Goal: Task Accomplishment & Management: Use online tool/utility

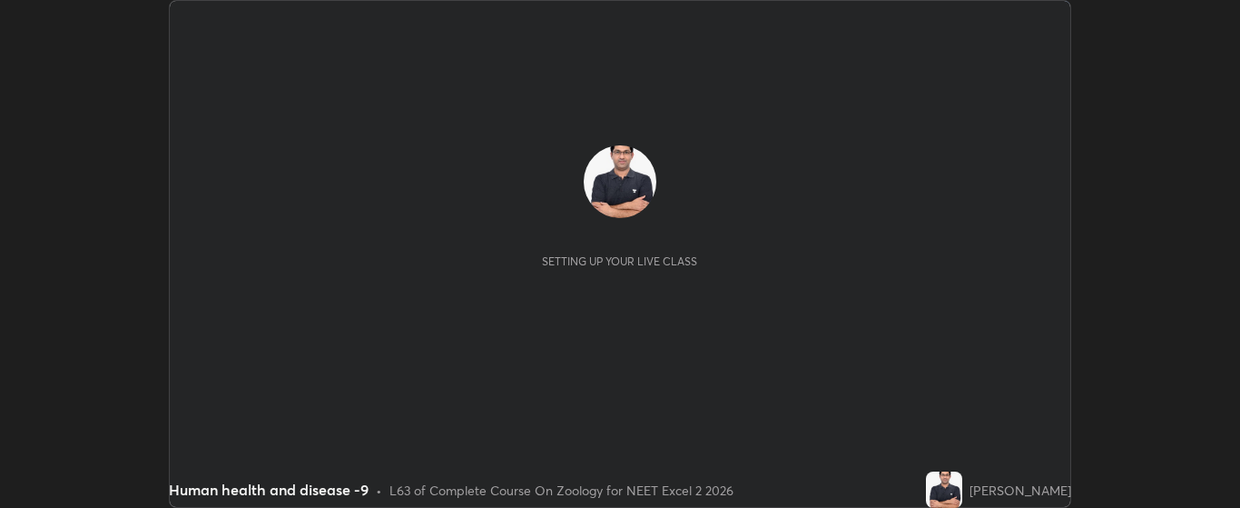
scroll to position [508, 1240]
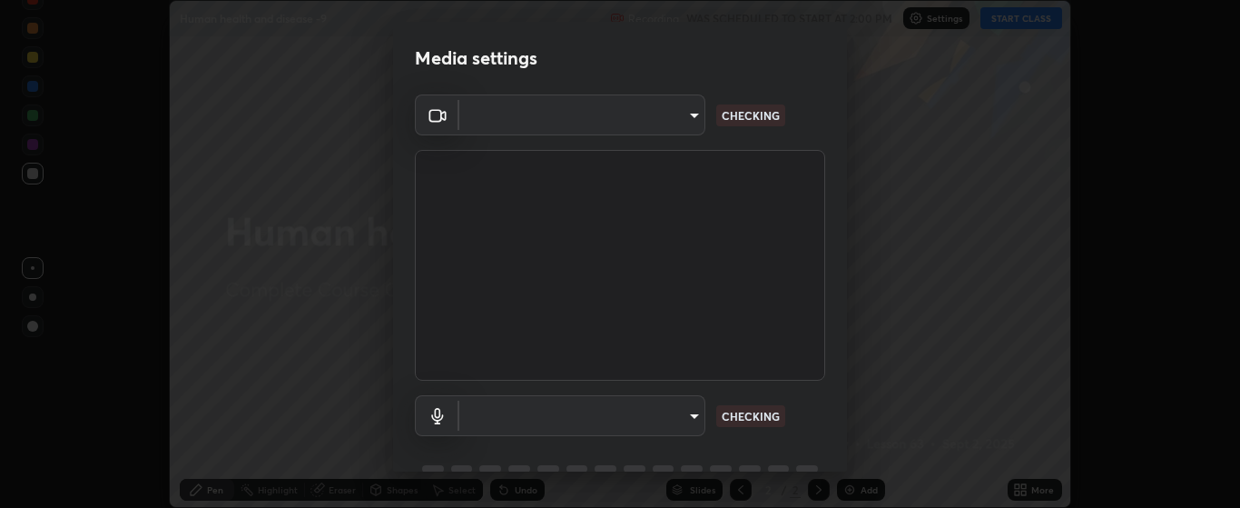
type input "bdf1d9f3bca52f971e18e8a0044631de21cc90e990e9184687b770e2af72e9a3"
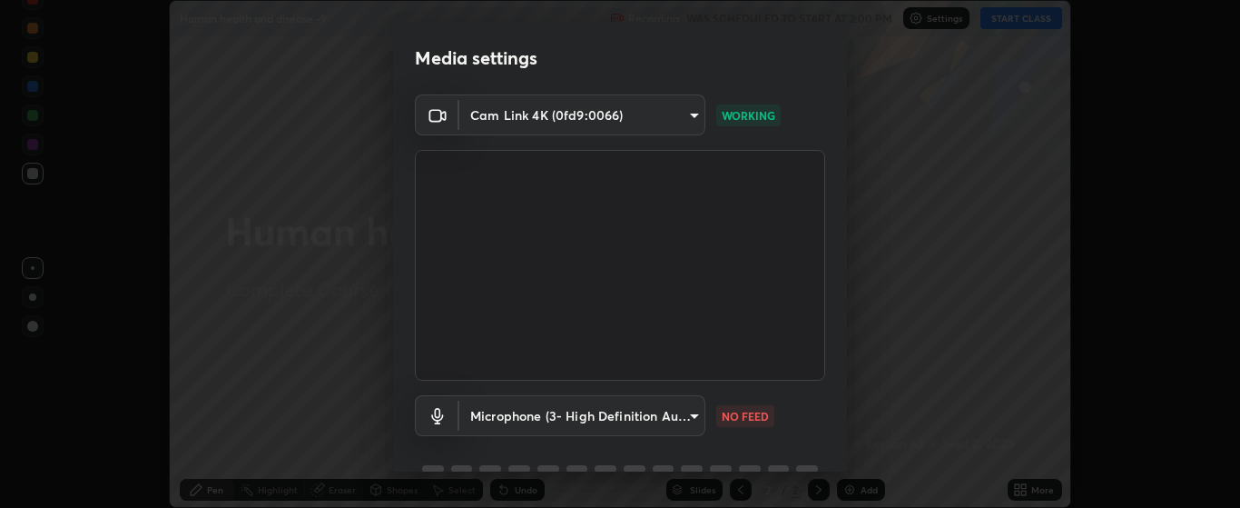
click at [700, 414] on body "Erase all Human health and disease -9 Recording WAS SCHEDULED TO START AT 2:00 …" at bounding box center [620, 254] width 1240 height 508
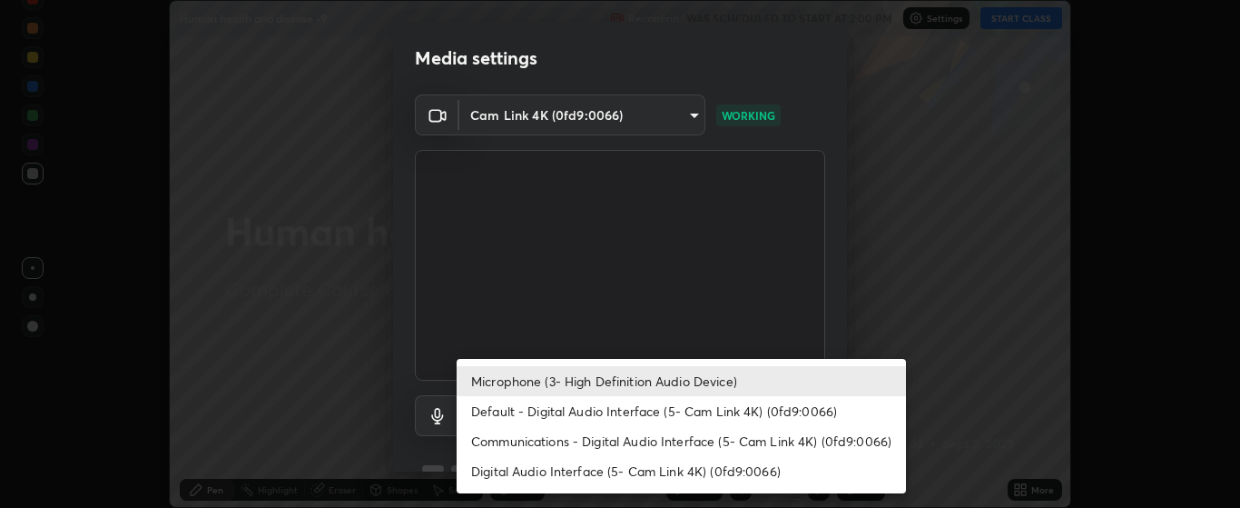
click at [757, 414] on li "Default - Digital Audio Interface (5- Cam Link 4K) (0fd9:0066)" at bounding box center [681, 411] width 449 height 30
type input "default"
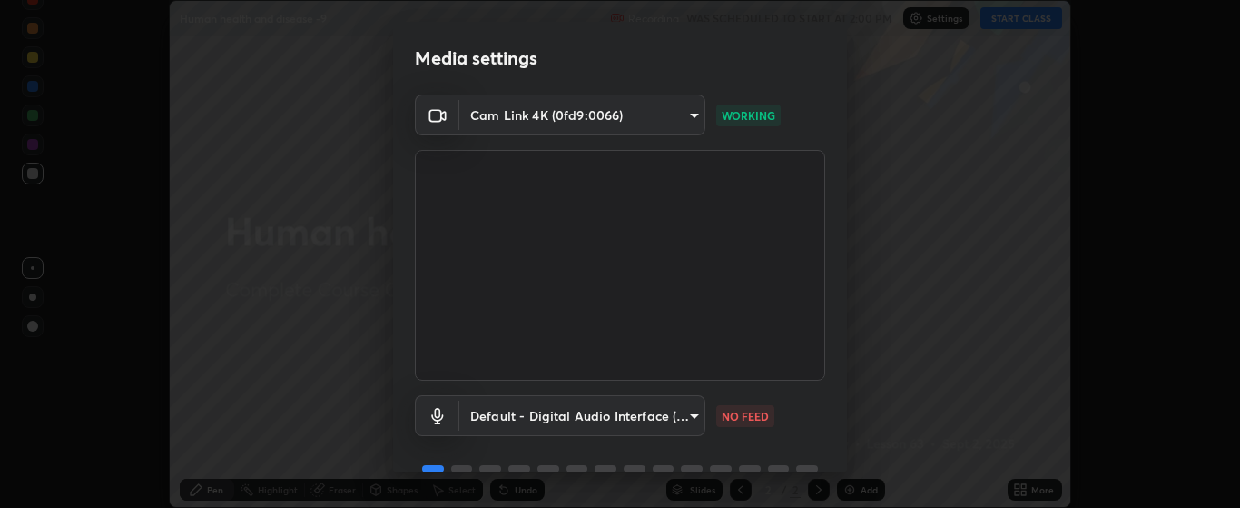
scroll to position [88, 0]
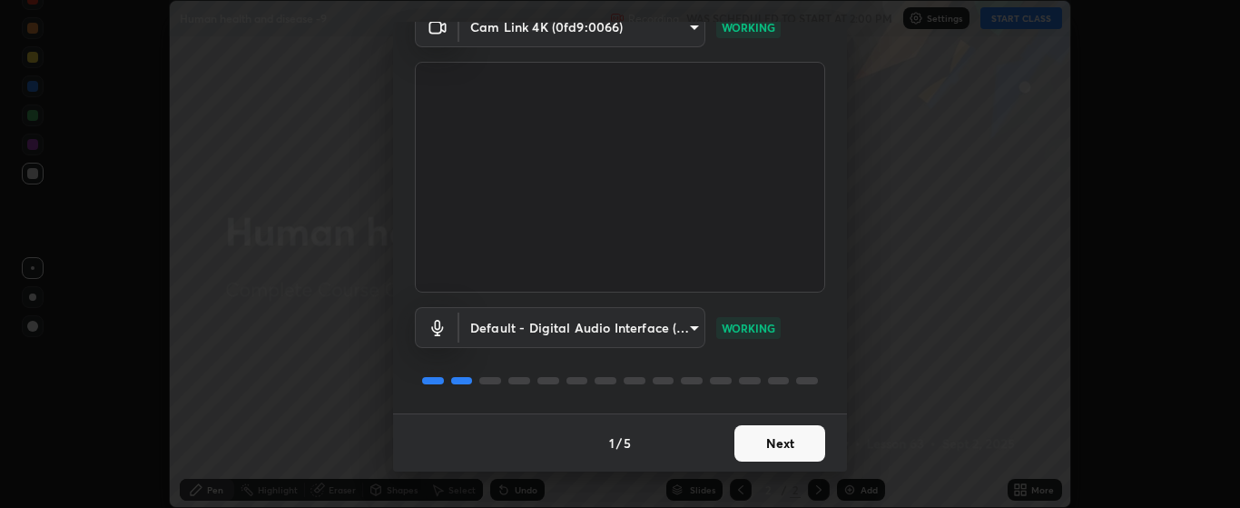
click at [771, 441] on button "Next" at bounding box center [780, 443] width 91 height 36
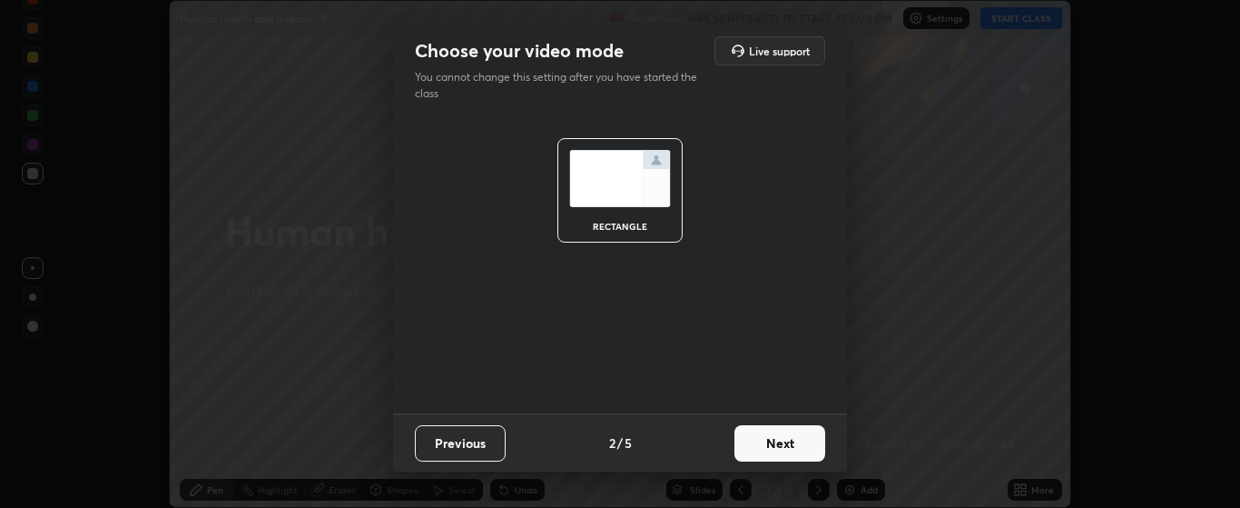
click at [771, 441] on button "Next" at bounding box center [780, 443] width 91 height 36
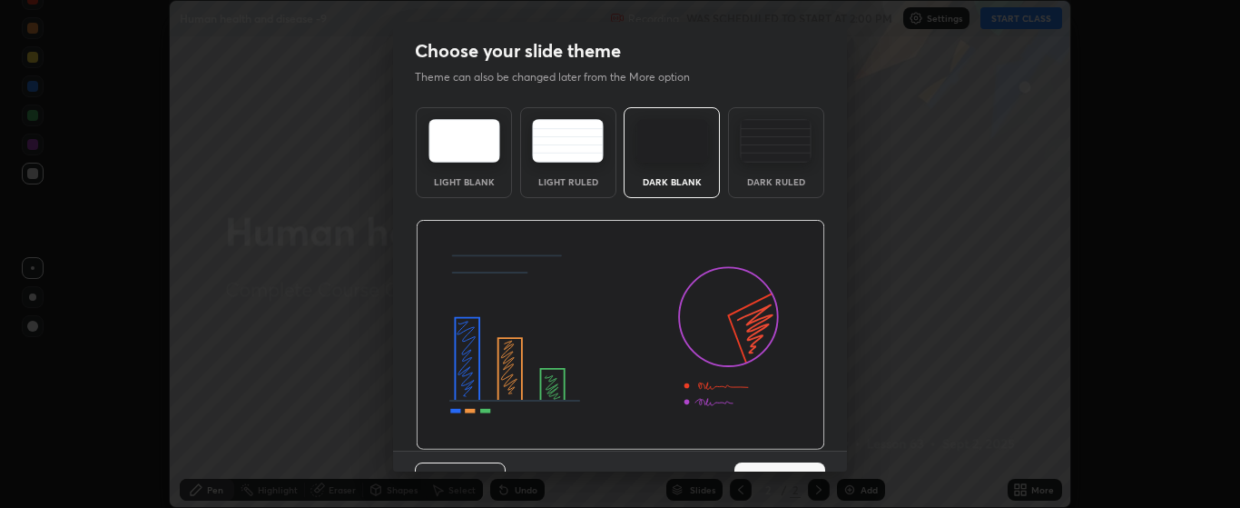
click at [783, 466] on button "Next" at bounding box center [780, 480] width 91 height 36
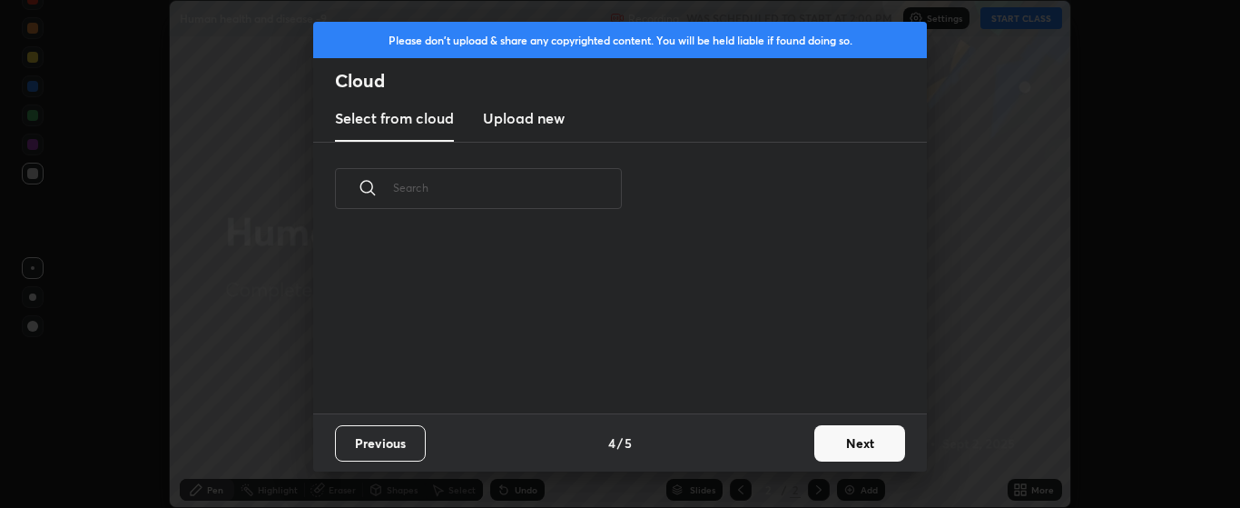
click at [825, 443] on button "Next" at bounding box center [860, 443] width 91 height 36
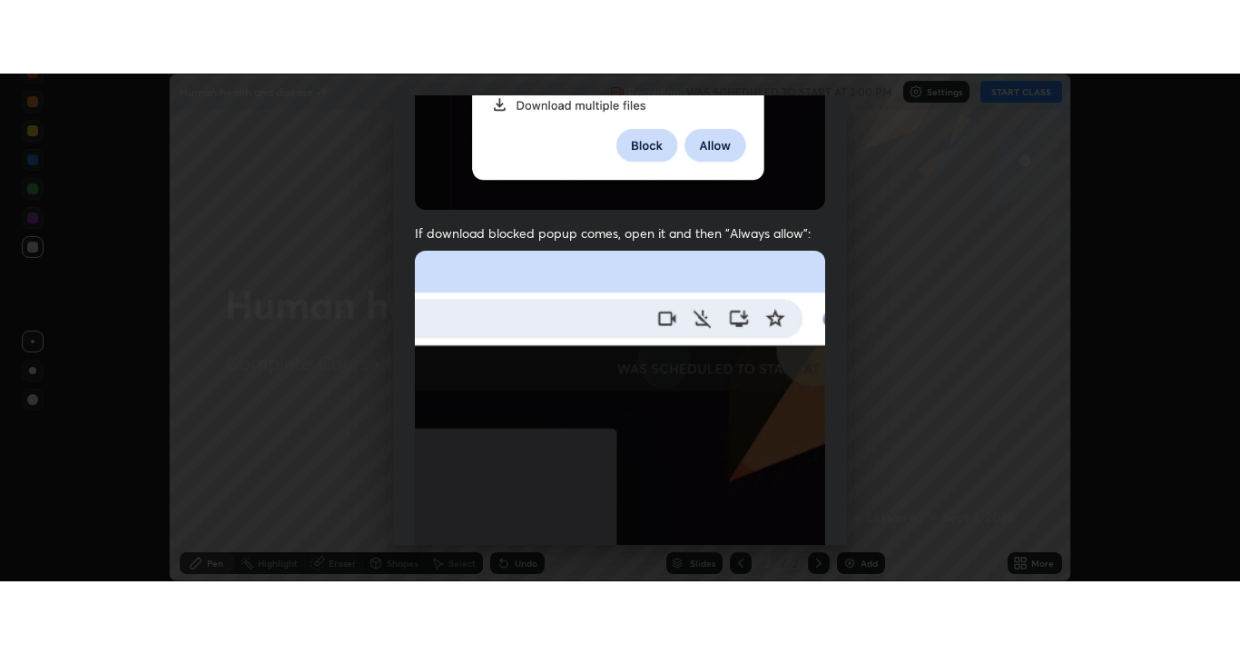
scroll to position [459, 0]
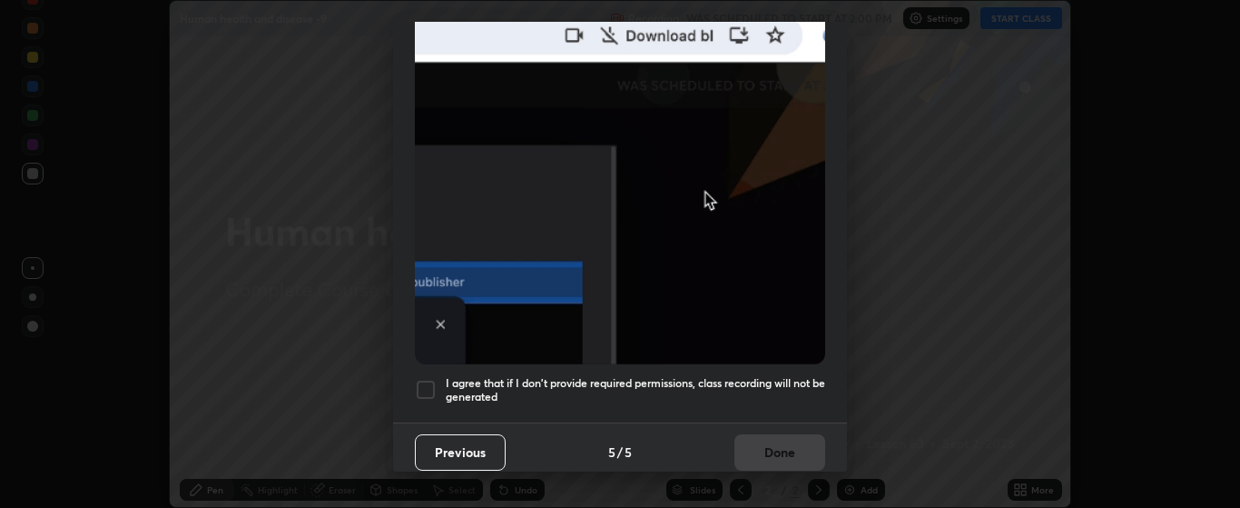
click at [426, 382] on div at bounding box center [426, 390] width 22 height 22
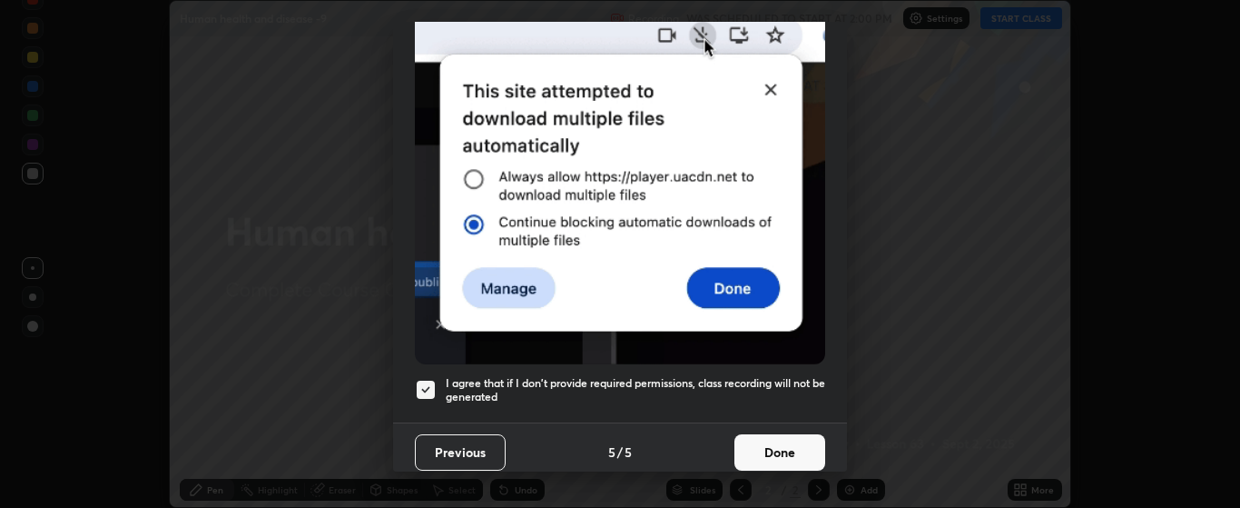
click at [779, 438] on button "Done" at bounding box center [780, 452] width 91 height 36
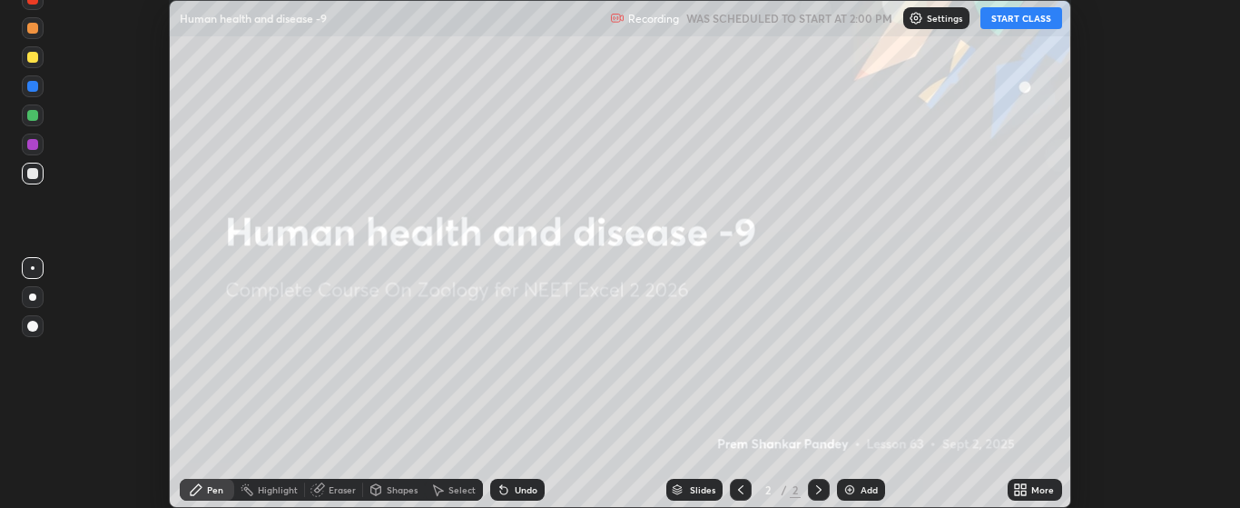
click at [1022, 18] on button "START CLASS" at bounding box center [1022, 18] width 82 height 22
click at [1018, 492] on icon at bounding box center [1017, 492] width 5 height 5
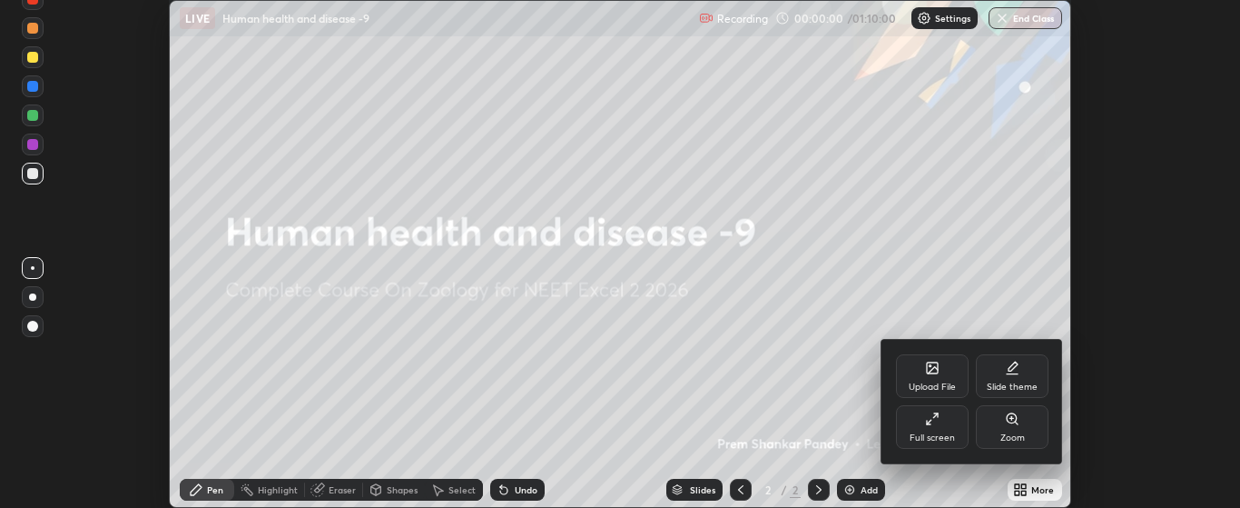
click at [953, 426] on div "Full screen" at bounding box center [932, 427] width 73 height 44
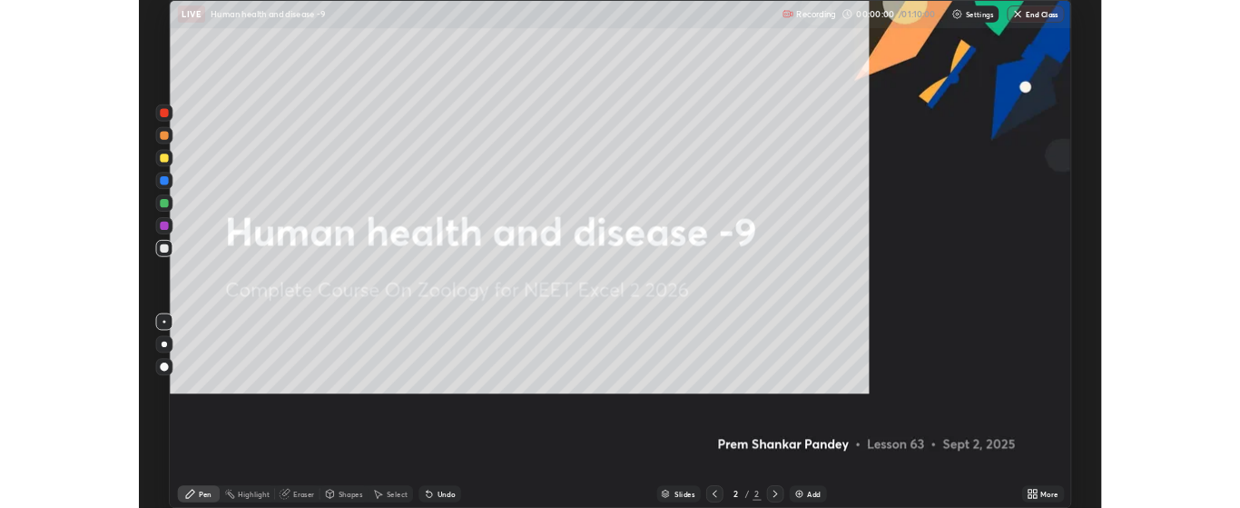
scroll to position [654, 1240]
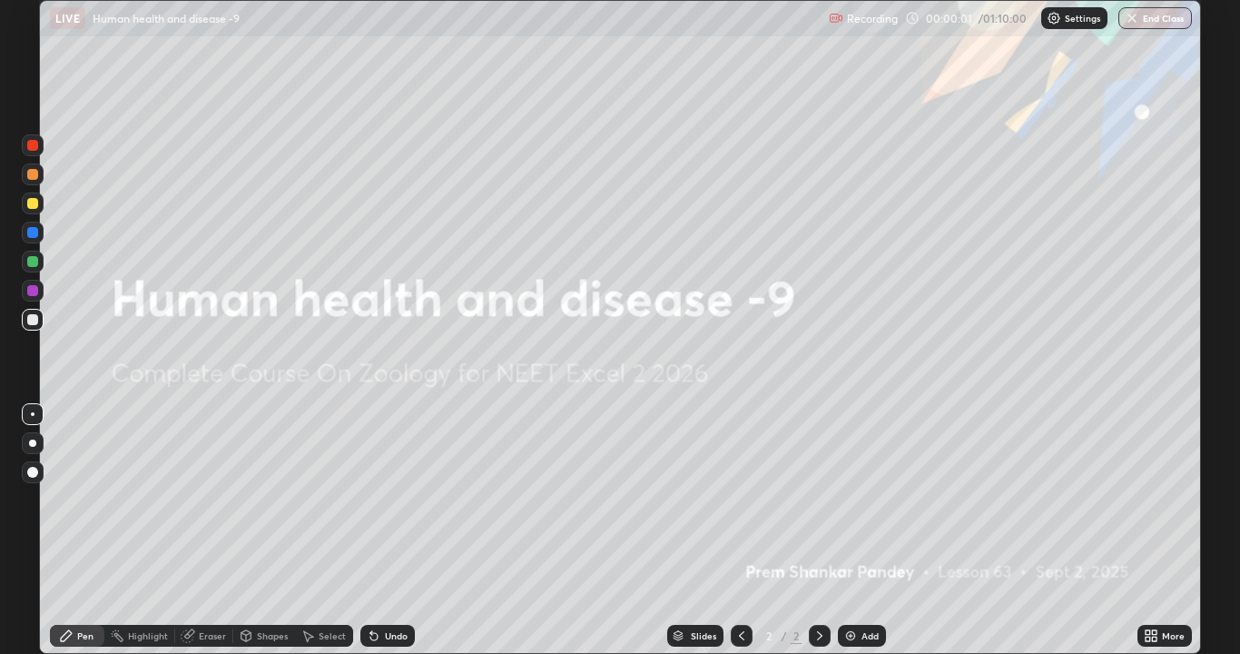
click at [851, 507] on img at bounding box center [851, 635] width 15 height 15
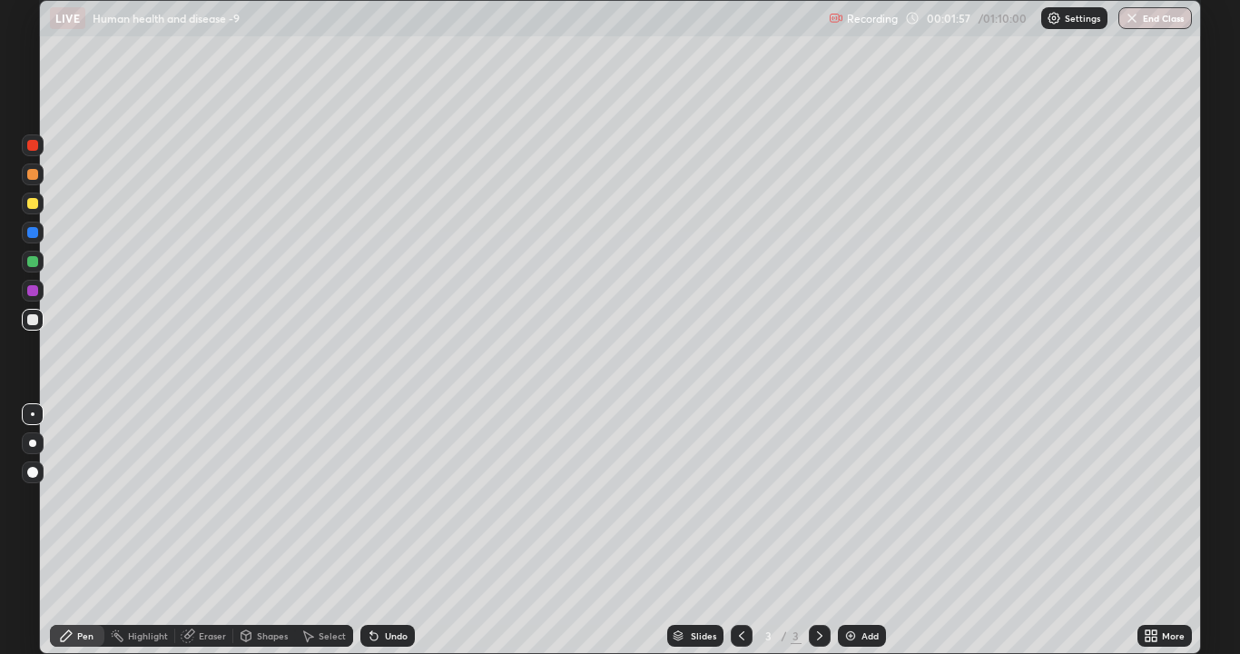
click at [35, 439] on div at bounding box center [33, 443] width 22 height 22
click at [372, 507] on icon at bounding box center [373, 636] width 7 height 7
click at [29, 204] on div at bounding box center [32, 203] width 11 height 11
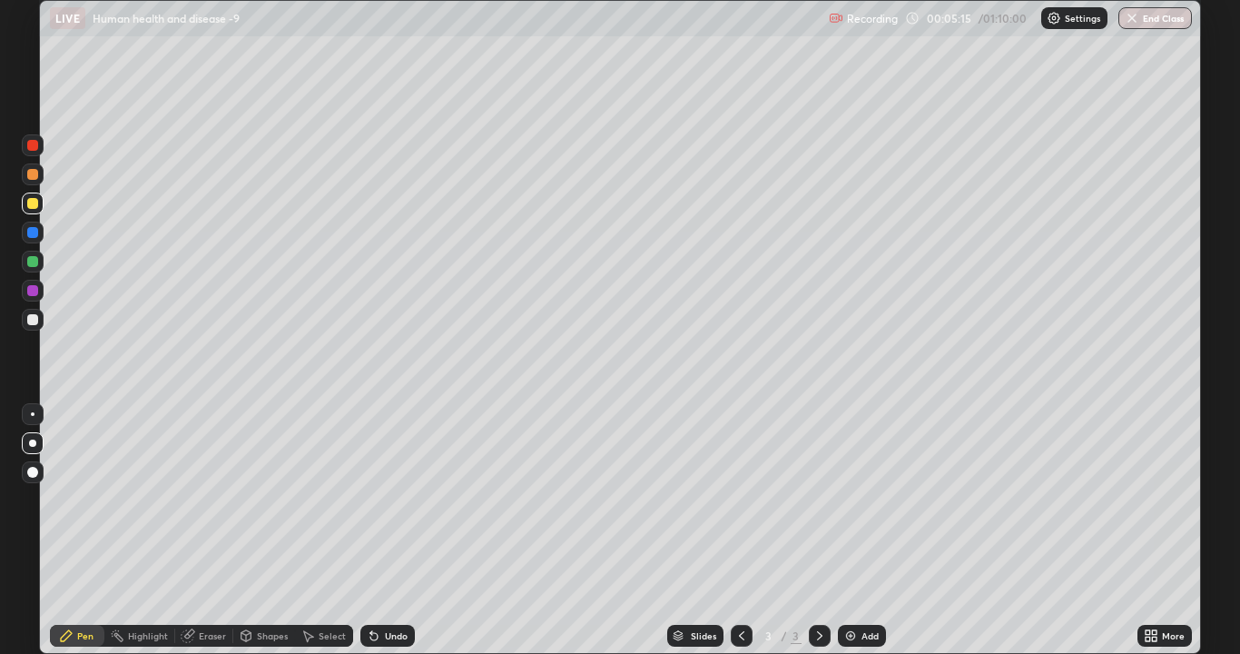
click at [39, 317] on div at bounding box center [33, 320] width 22 height 22
click at [1150, 507] on icon at bounding box center [1148, 632] width 5 height 5
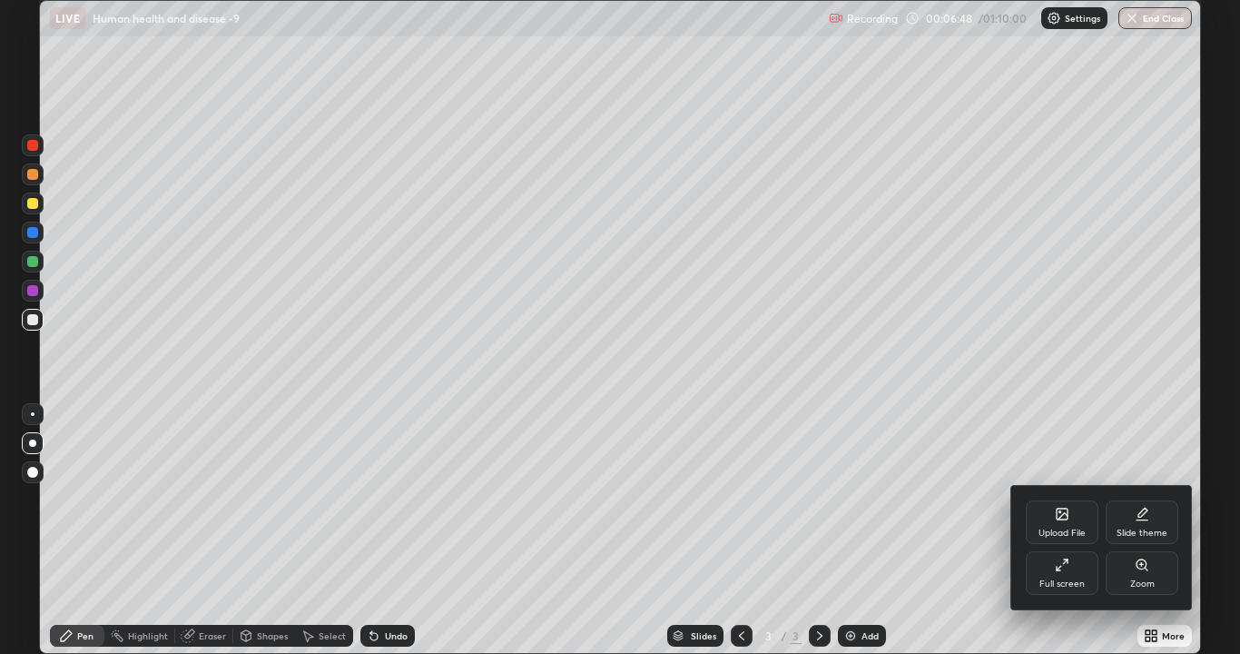
click at [1067, 507] on icon at bounding box center [1066, 561] width 4 height 4
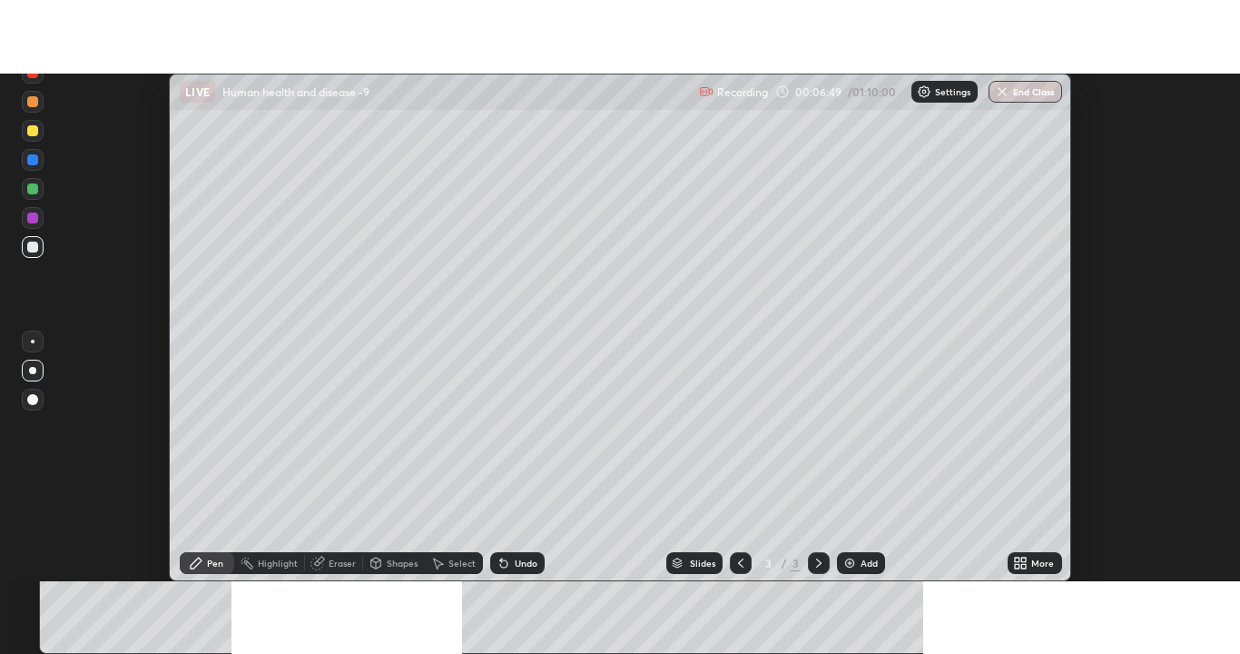
scroll to position [90300, 89567]
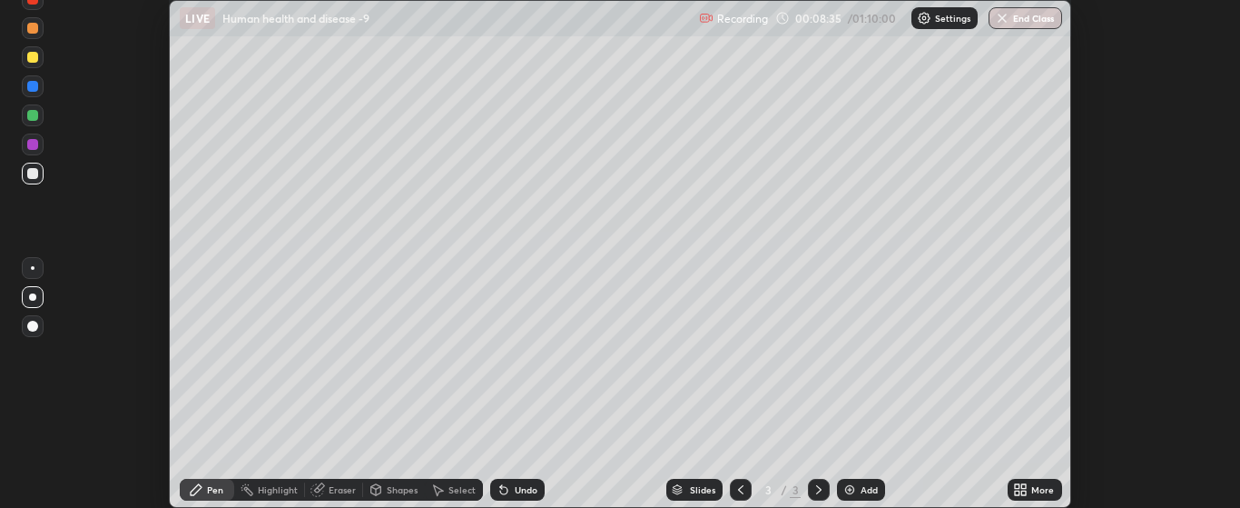
click at [337, 491] on div "Eraser" at bounding box center [342, 489] width 27 height 9
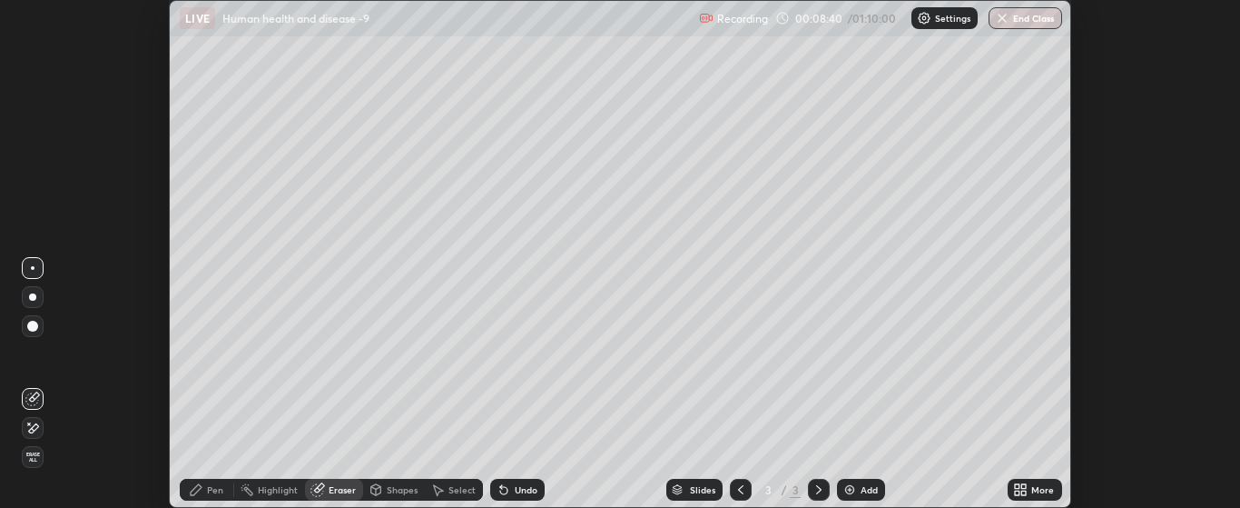
click at [1016, 488] on icon at bounding box center [1017, 486] width 5 height 5
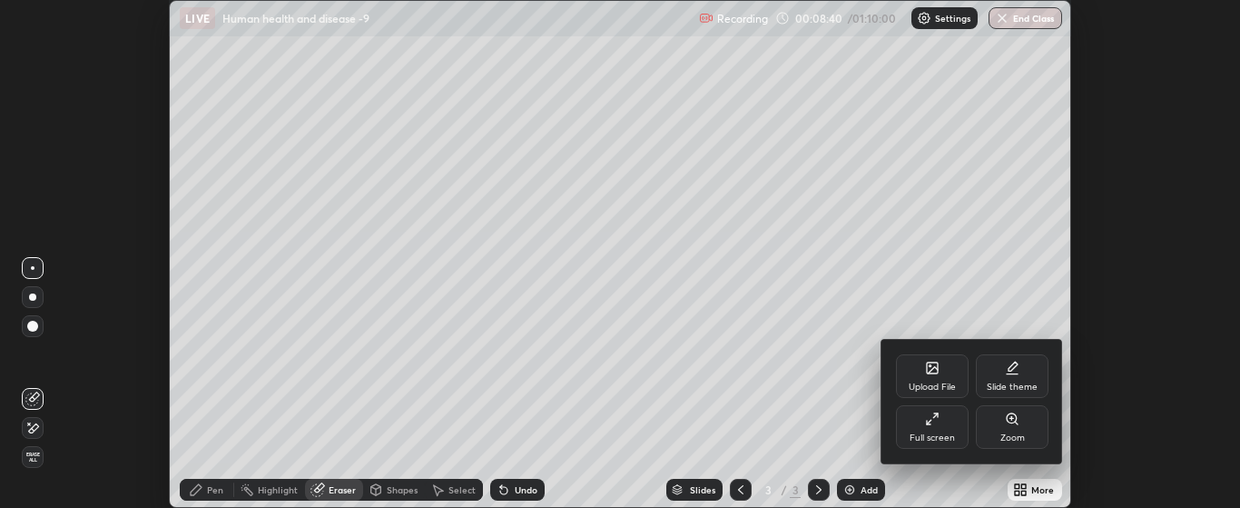
click at [943, 426] on div "Full screen" at bounding box center [932, 427] width 73 height 44
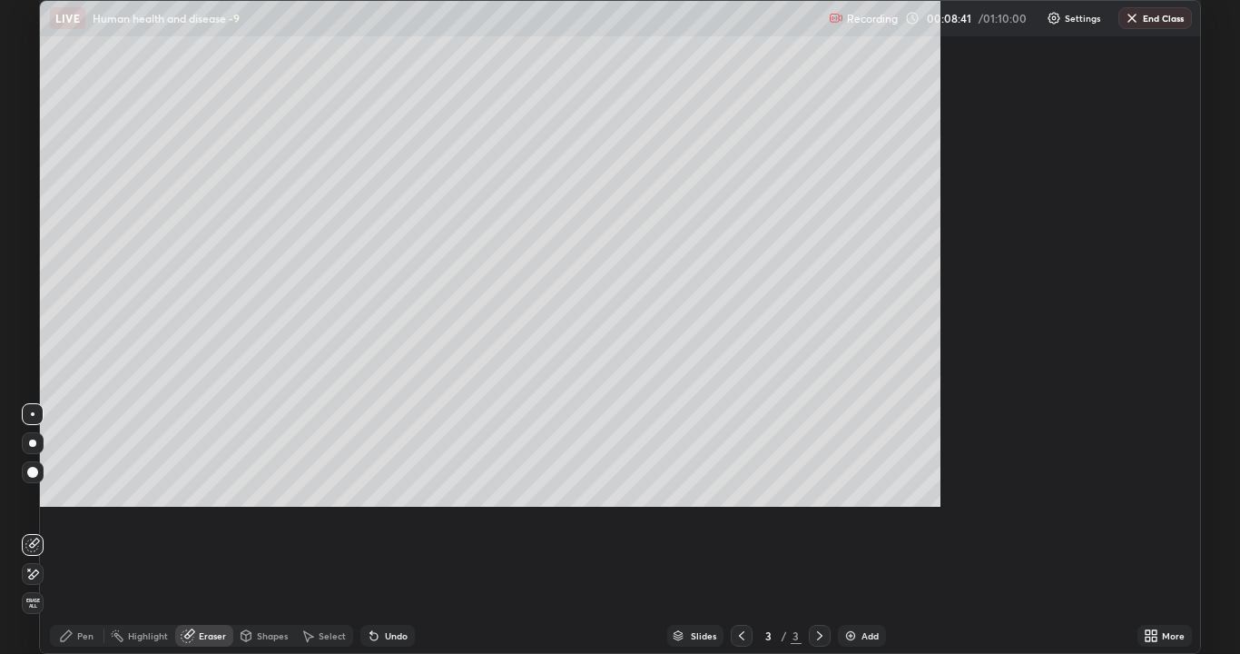
scroll to position [654, 1240]
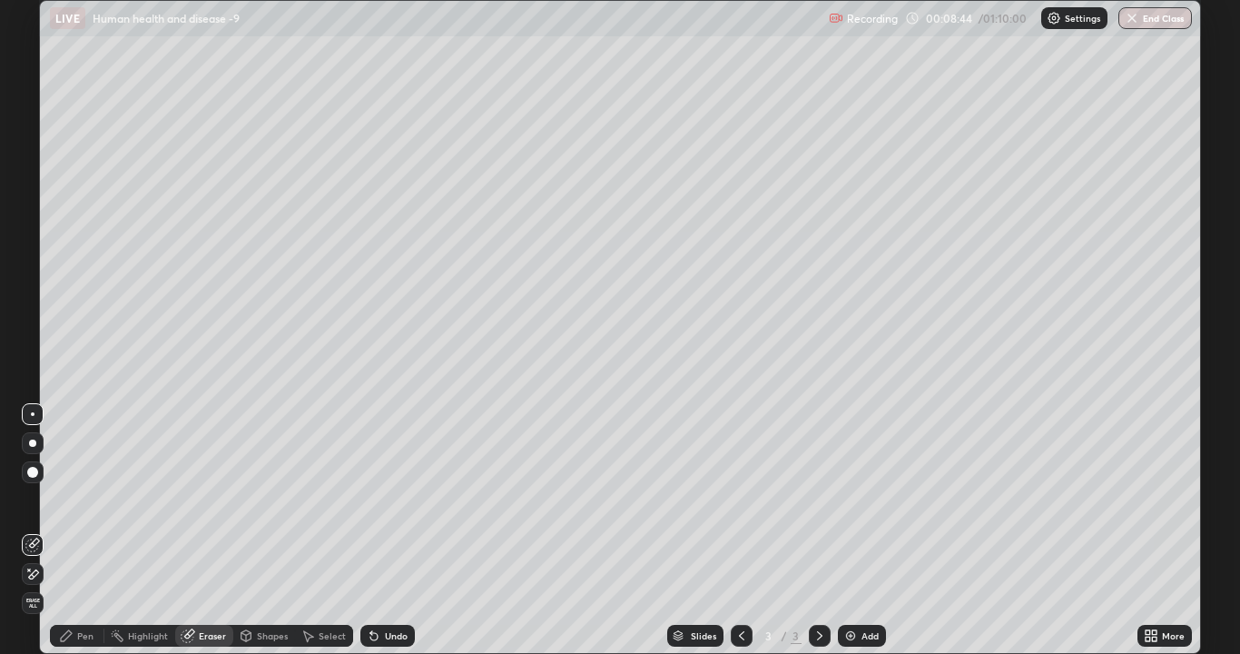
click at [88, 507] on div "Pen" at bounding box center [85, 635] width 16 height 9
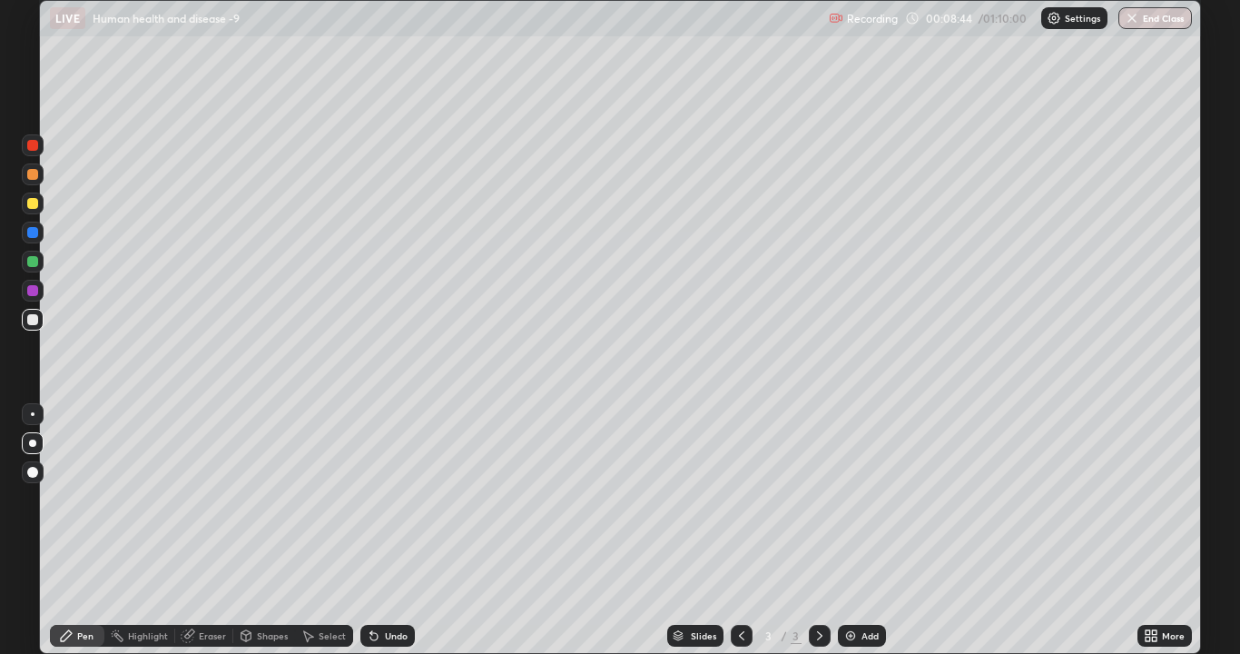
click at [90, 507] on div "Pen" at bounding box center [85, 635] width 16 height 9
click at [37, 235] on div at bounding box center [32, 232] width 11 height 11
click at [34, 178] on div at bounding box center [32, 174] width 11 height 11
click at [848, 507] on img at bounding box center [851, 635] width 15 height 15
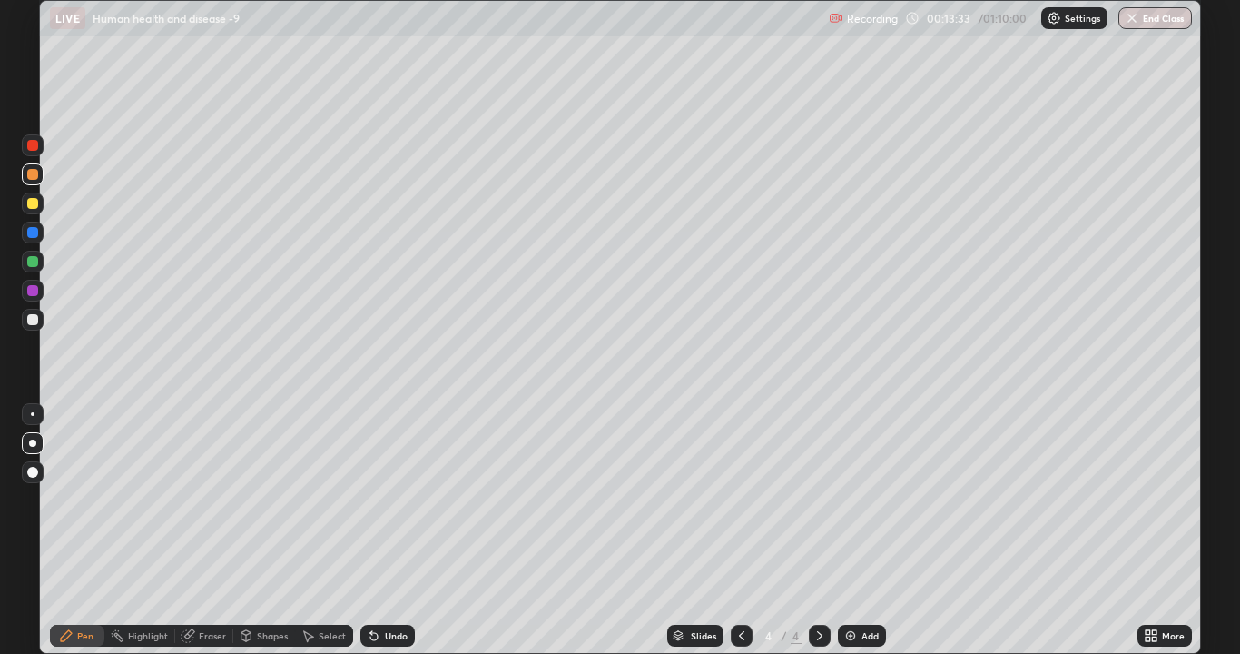
click at [35, 320] on div at bounding box center [32, 319] width 11 height 11
click at [86, 507] on div "Pen" at bounding box center [85, 635] width 16 height 9
click at [35, 320] on div at bounding box center [32, 319] width 11 height 11
click at [33, 176] on div at bounding box center [32, 174] width 11 height 11
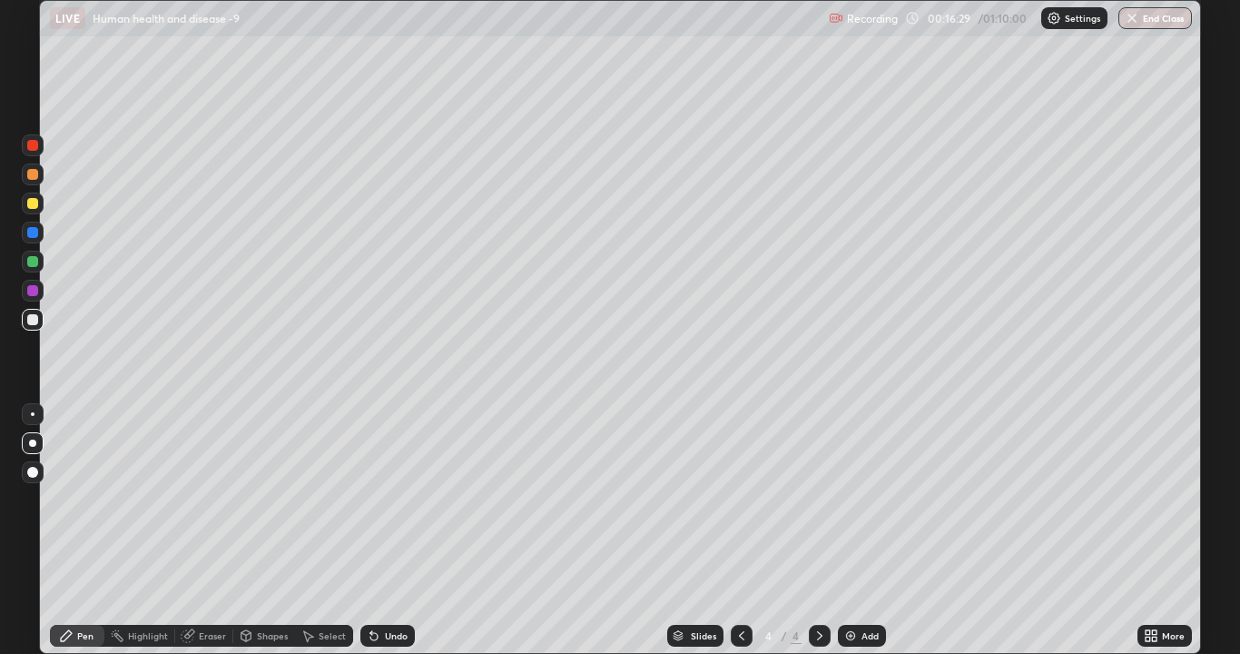
click at [33, 176] on div at bounding box center [32, 174] width 11 height 11
click at [36, 143] on div at bounding box center [32, 145] width 11 height 11
click at [38, 143] on div at bounding box center [33, 145] width 22 height 22
click at [31, 319] on div at bounding box center [32, 319] width 11 height 11
click at [37, 316] on div at bounding box center [32, 319] width 11 height 11
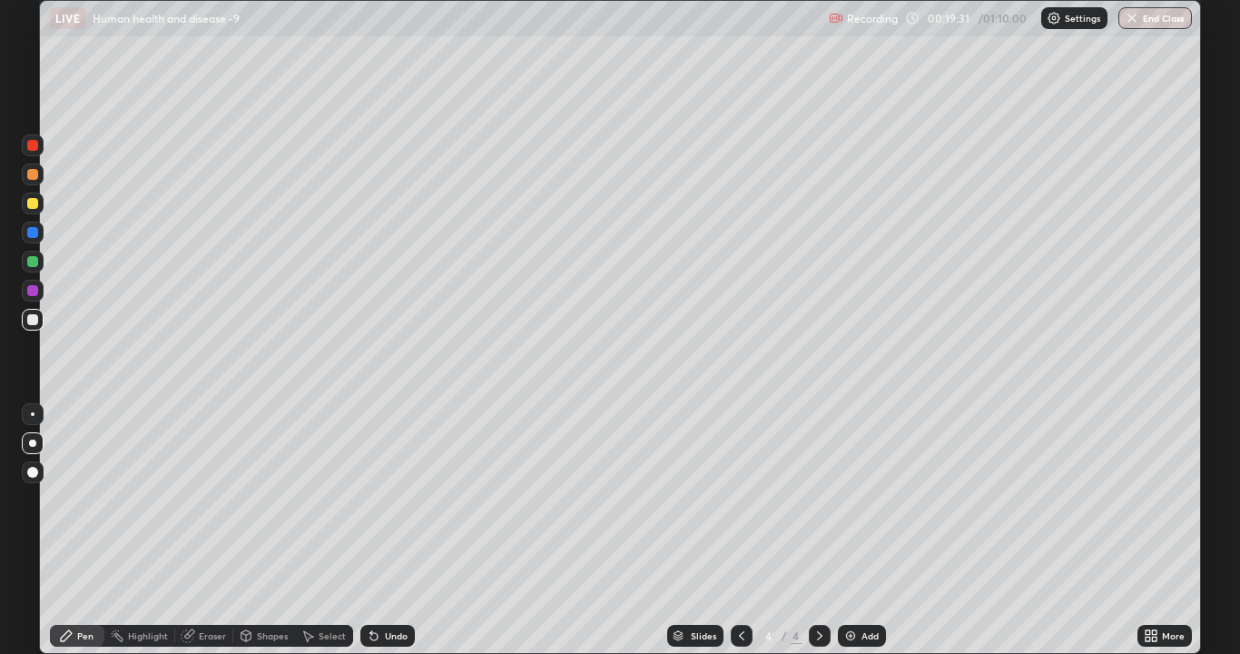
click at [35, 146] on div at bounding box center [32, 145] width 11 height 11
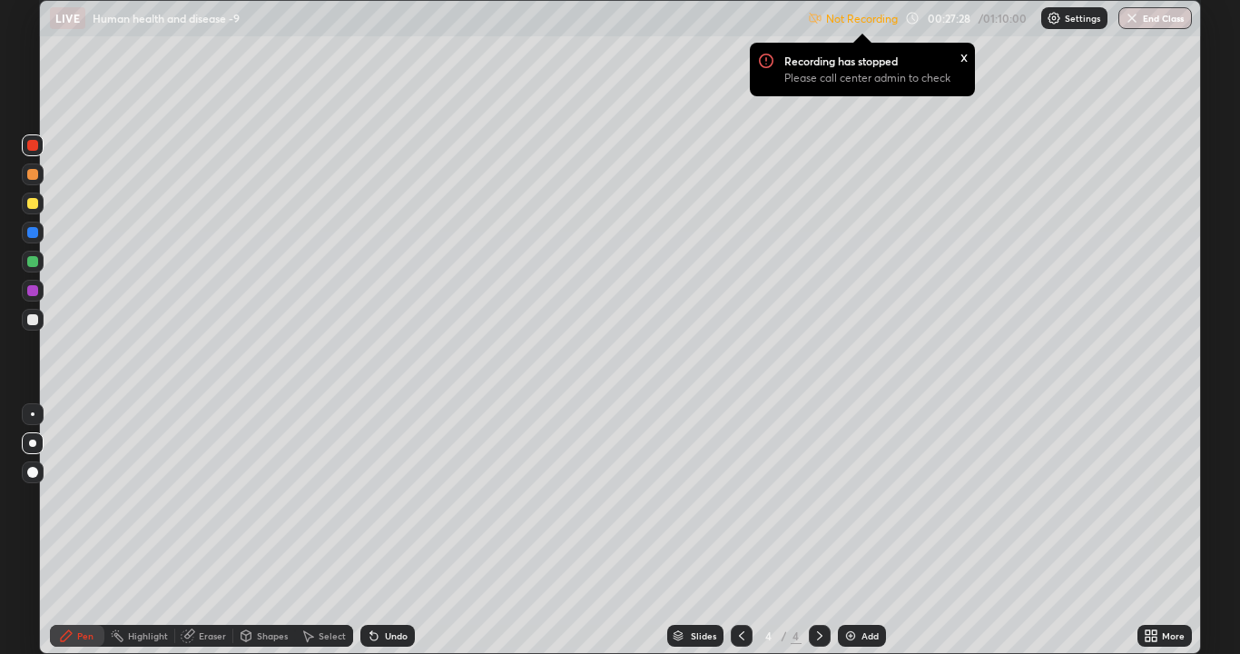
click at [845, 507] on img at bounding box center [851, 635] width 15 height 15
click at [38, 321] on div at bounding box center [33, 320] width 22 height 22
click at [36, 320] on div at bounding box center [32, 319] width 11 height 11
click at [26, 323] on div at bounding box center [33, 320] width 22 height 22
click at [35, 203] on div at bounding box center [32, 203] width 11 height 11
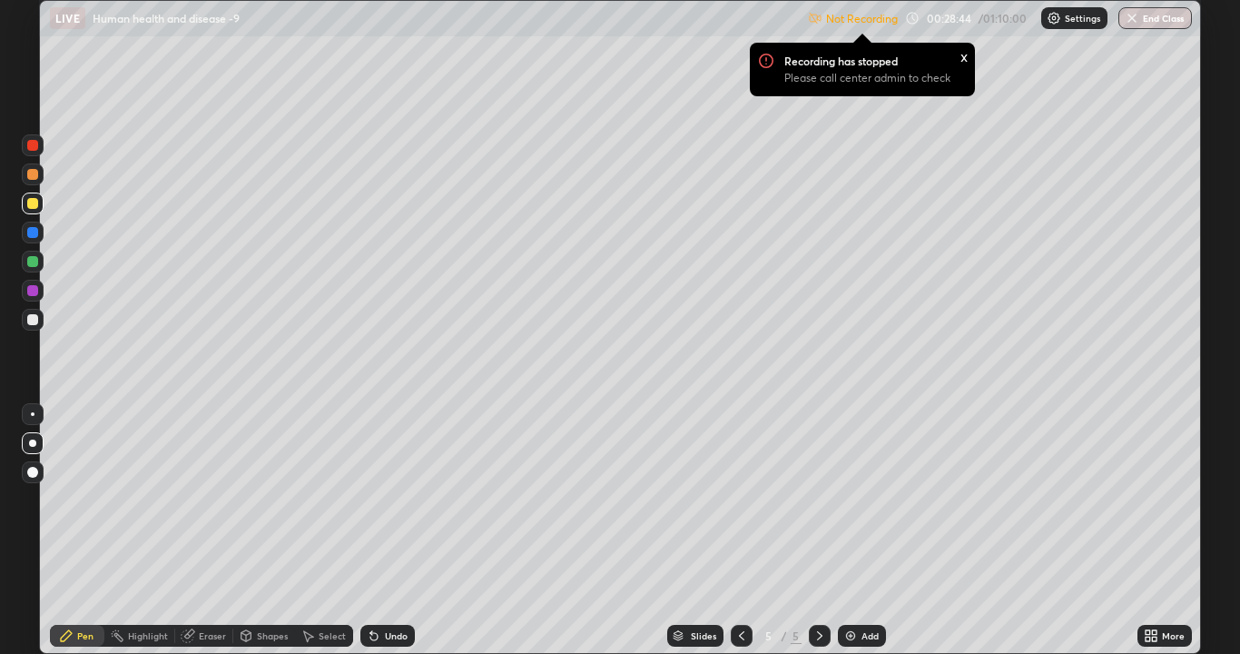
click at [35, 203] on div at bounding box center [32, 203] width 11 height 11
click at [845, 507] on img at bounding box center [851, 635] width 15 height 15
click at [855, 507] on img at bounding box center [851, 635] width 15 height 15
click at [375, 507] on icon at bounding box center [374, 635] width 15 height 15
click at [376, 507] on icon at bounding box center [374, 635] width 15 height 15
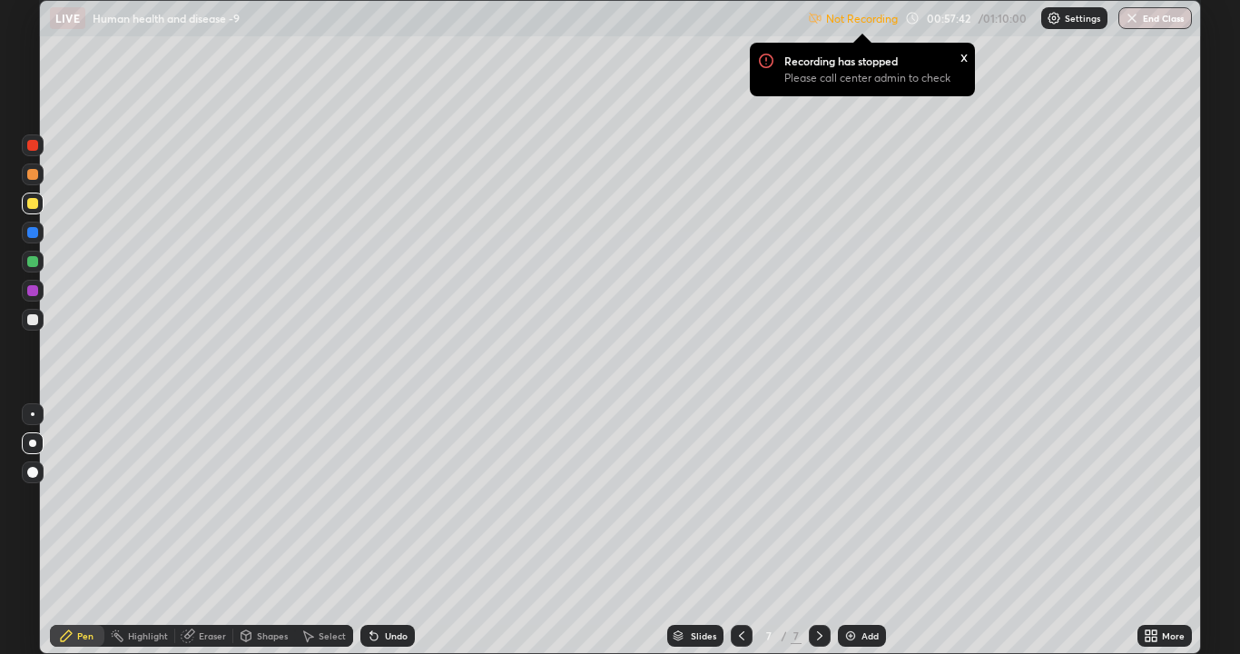
click at [376, 507] on icon at bounding box center [374, 635] width 15 height 15
click at [1151, 19] on button "End Class" at bounding box center [1156, 18] width 74 height 22
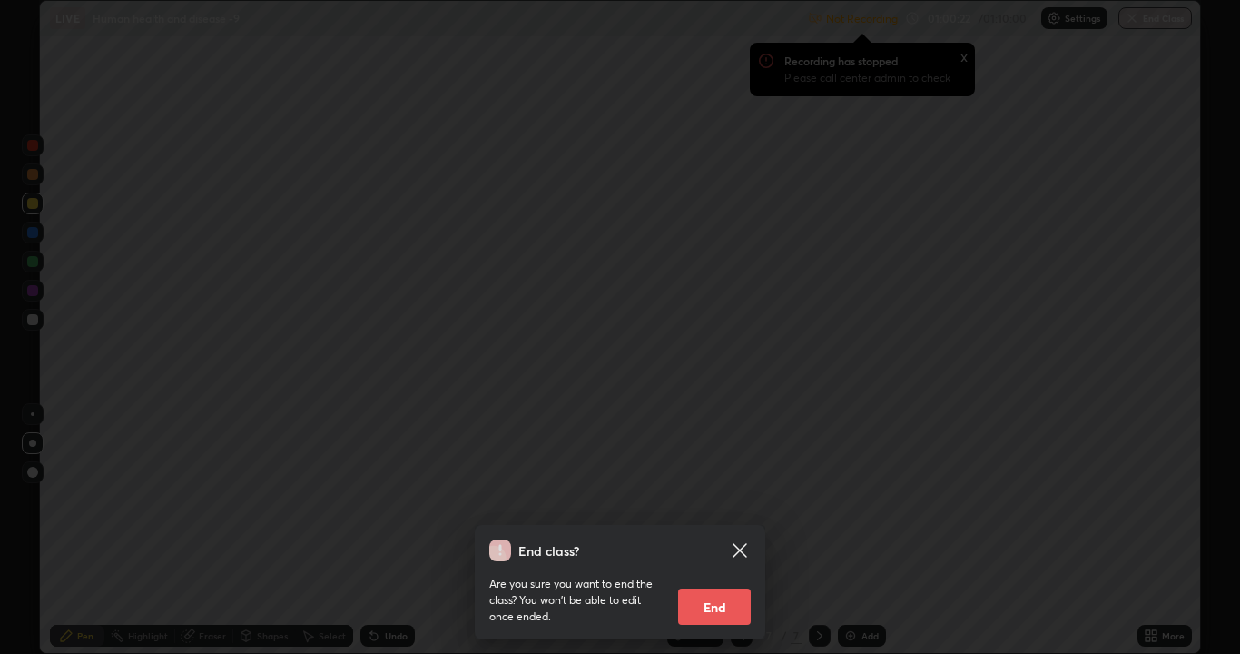
click at [730, 507] on button "End" at bounding box center [714, 606] width 73 height 36
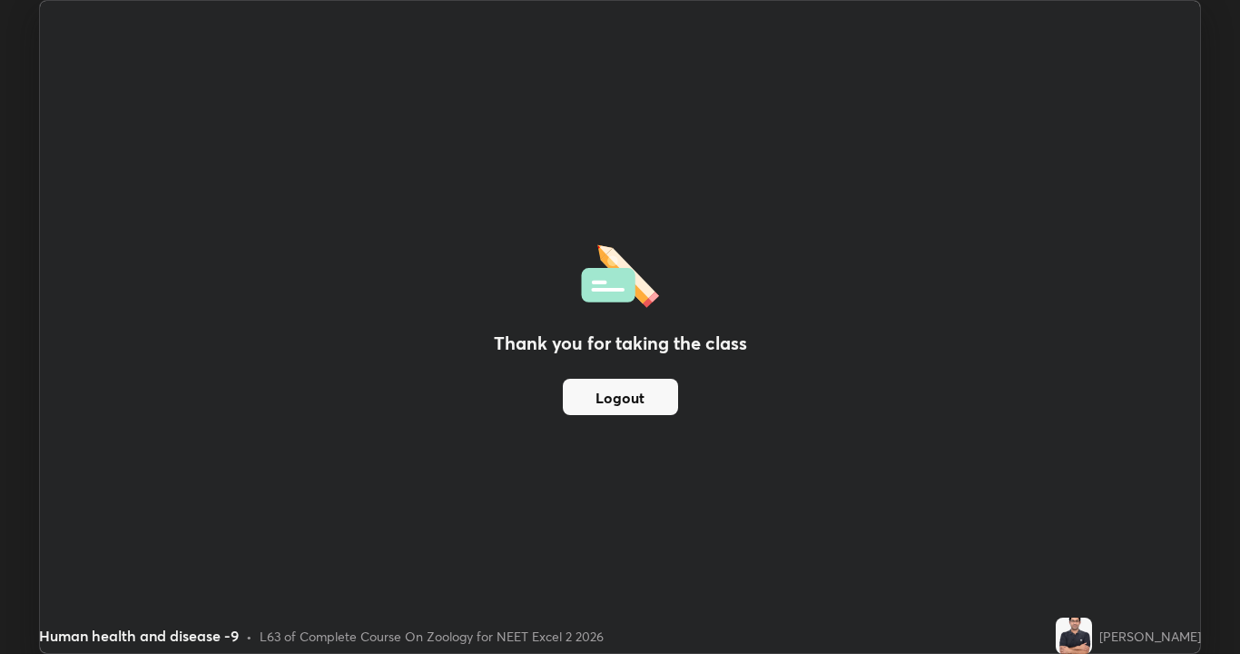
click at [615, 390] on button "Logout" at bounding box center [620, 397] width 115 height 36
click at [603, 396] on button "Logout" at bounding box center [620, 397] width 115 height 36
